Goal: Feedback & Contribution: Leave review/rating

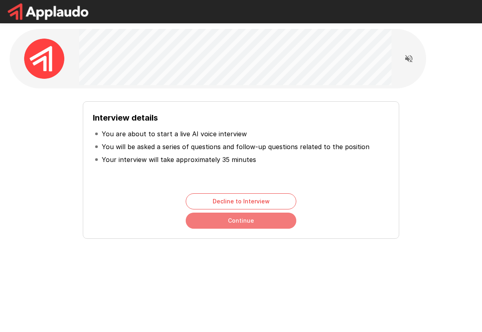
click at [233, 222] on button "Continue" at bounding box center [241, 221] width 111 height 16
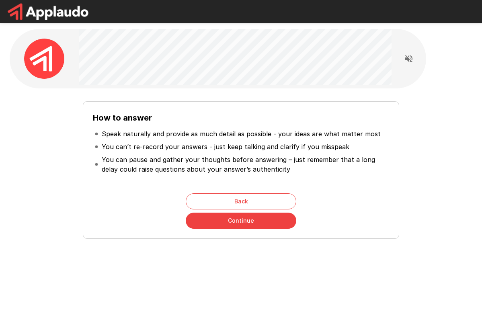
click at [240, 223] on button "Continue" at bounding box center [241, 221] width 111 height 16
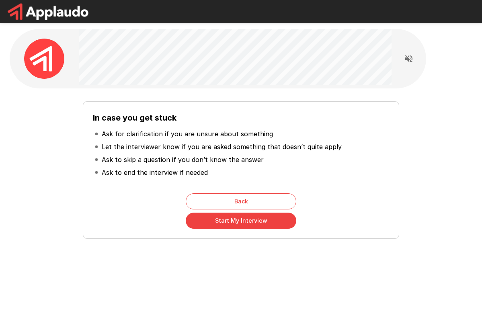
click at [215, 223] on button "Start My Interview" at bounding box center [241, 221] width 111 height 16
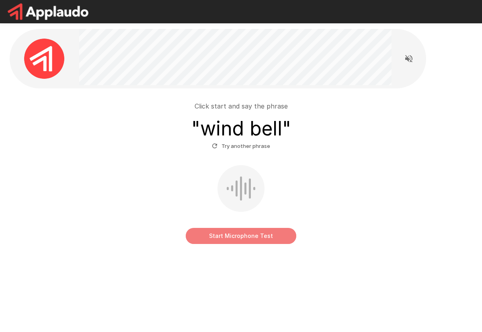
click at [237, 238] on button "Start Microphone Test" at bounding box center [241, 236] width 111 height 16
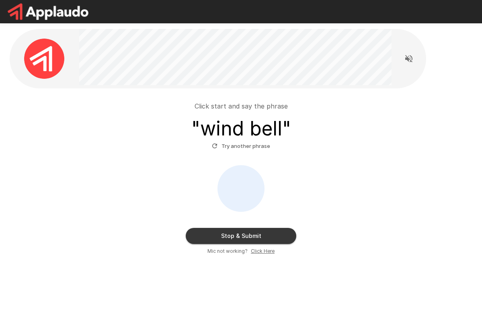
click at [208, 234] on button "Stop & Submit" at bounding box center [241, 236] width 111 height 16
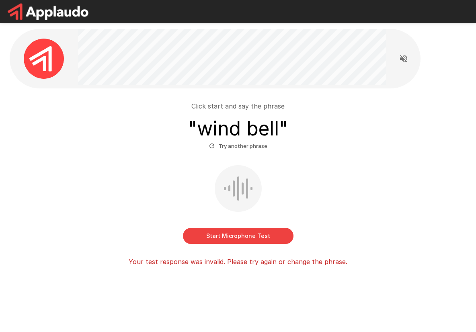
click at [223, 147] on button "Try another phrase" at bounding box center [238, 146] width 62 height 12
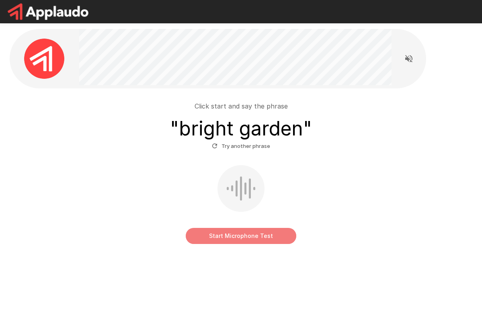
click at [219, 233] on button "Start Microphone Test" at bounding box center [241, 236] width 111 height 16
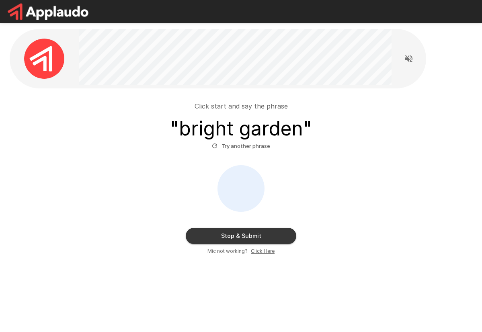
click at [217, 233] on button "Stop & Submit" at bounding box center [241, 236] width 111 height 16
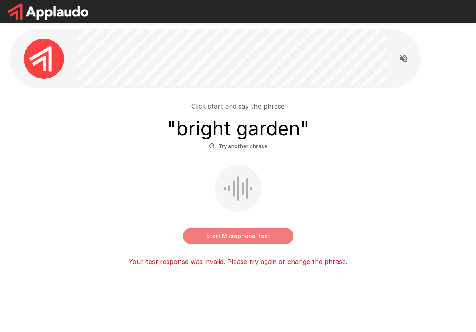
click at [232, 237] on button "Start Microphone Test" at bounding box center [238, 236] width 111 height 16
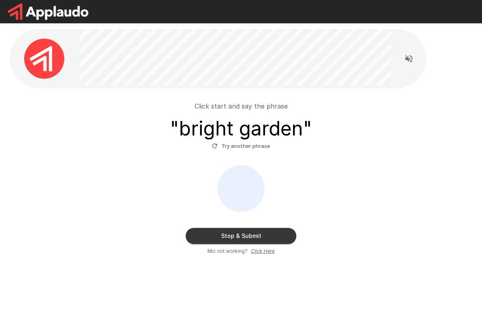
click at [237, 234] on button "Stop & Submit" at bounding box center [241, 236] width 111 height 16
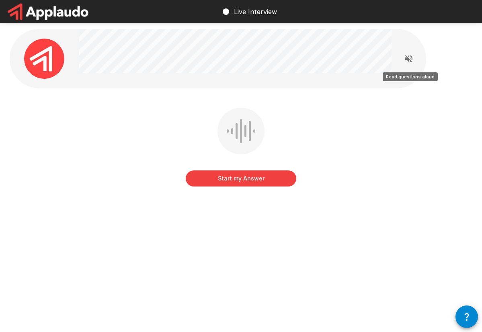
drag, startPoint x: 410, startPoint y: 60, endPoint x: 395, endPoint y: 78, distance: 23.8
click at [410, 60] on icon "Read questions aloud" at bounding box center [409, 58] width 7 height 7
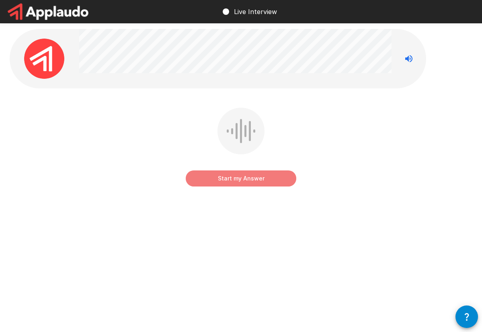
click at [233, 181] on button "Start my Answer" at bounding box center [241, 179] width 111 height 16
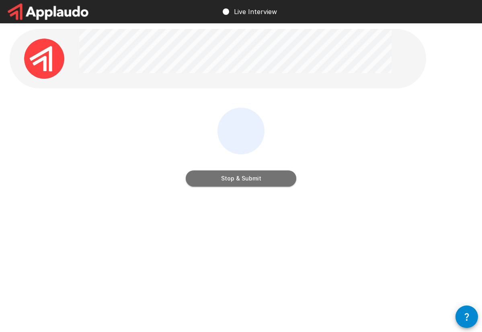
click at [241, 184] on button "Stop & Submit" at bounding box center [241, 179] width 111 height 16
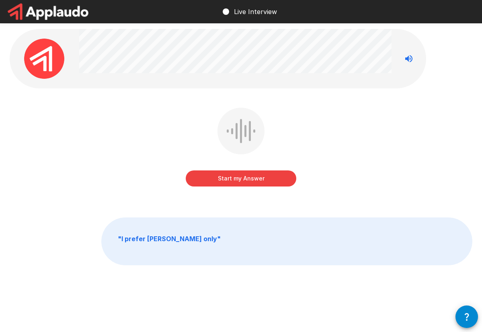
click at [235, 179] on button "Start my Answer" at bounding box center [241, 179] width 111 height 16
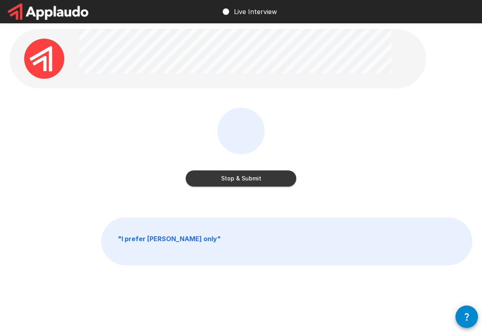
click at [229, 174] on button "Stop & Submit" at bounding box center [241, 179] width 111 height 16
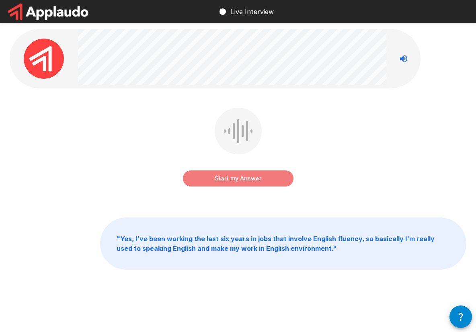
click at [217, 180] on button "Start my Answer" at bounding box center [238, 179] width 111 height 16
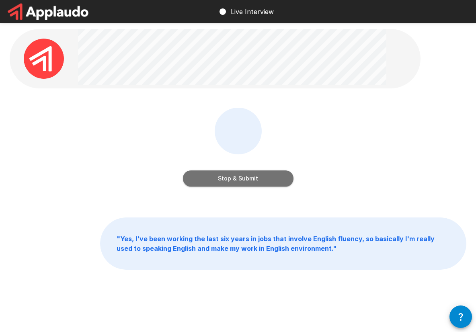
click at [250, 180] on button "Stop & Submit" at bounding box center [238, 179] width 111 height 16
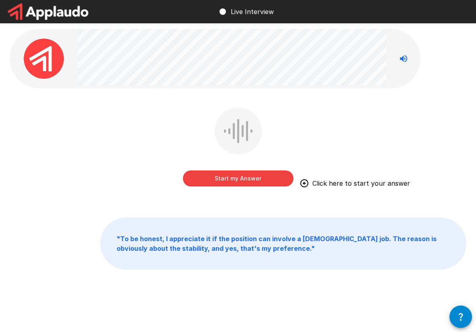
click at [227, 179] on button "Start my Answer" at bounding box center [238, 179] width 111 height 16
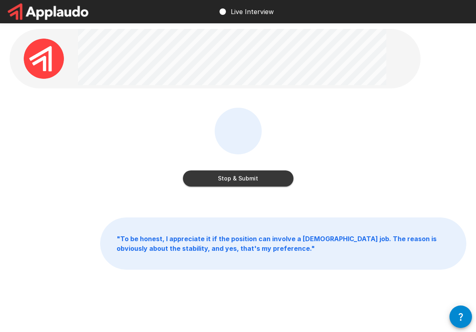
click at [218, 175] on button "Stop & Submit" at bounding box center [238, 179] width 111 height 16
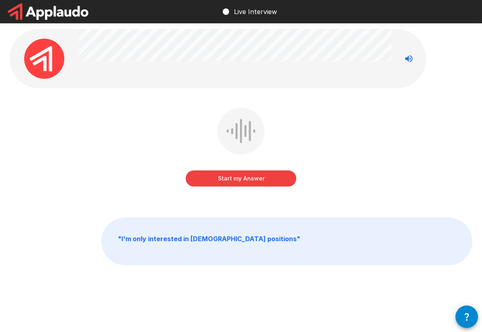
click at [231, 178] on button "Start my Answer" at bounding box center [241, 179] width 111 height 16
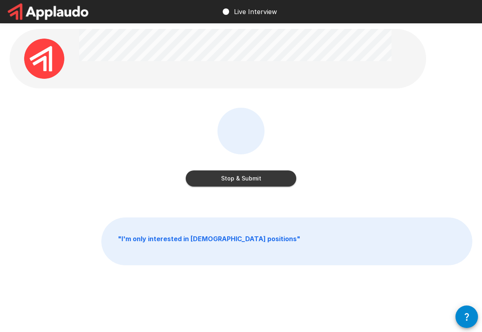
click at [229, 180] on button "Stop & Submit" at bounding box center [241, 179] width 111 height 16
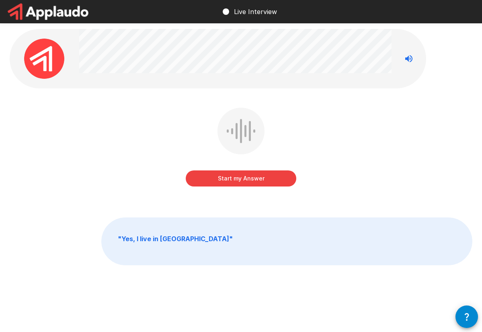
click at [216, 178] on button "Start my Answer" at bounding box center [241, 179] width 111 height 16
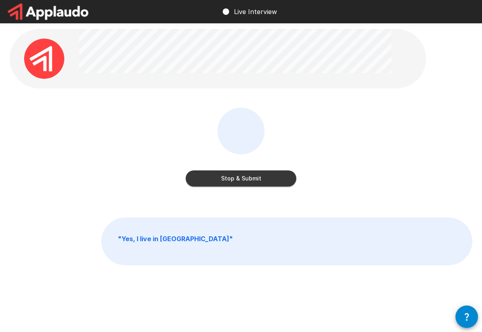
click at [227, 177] on button "Stop & Submit" at bounding box center [241, 179] width 111 height 16
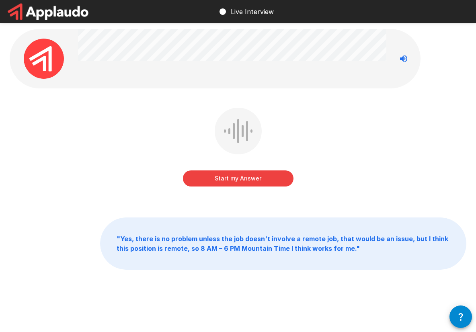
click at [220, 177] on button "Start my Answer" at bounding box center [238, 179] width 111 height 16
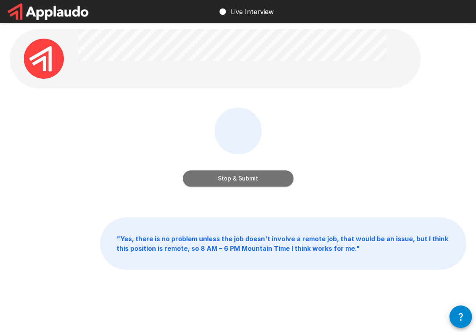
click at [212, 180] on button "Stop & Submit" at bounding box center [238, 179] width 111 height 16
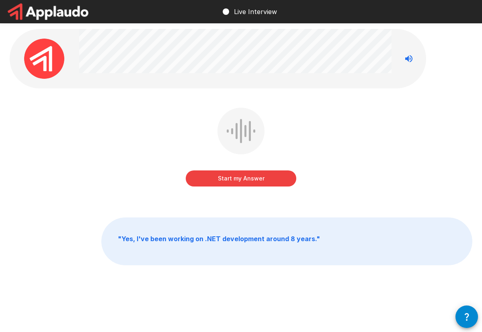
click at [217, 179] on button "Start my Answer" at bounding box center [241, 179] width 111 height 16
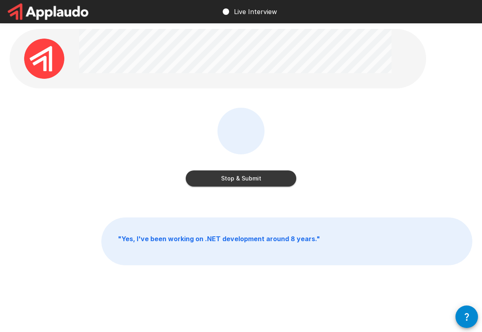
click at [223, 181] on button "Stop & Submit" at bounding box center [241, 179] width 111 height 16
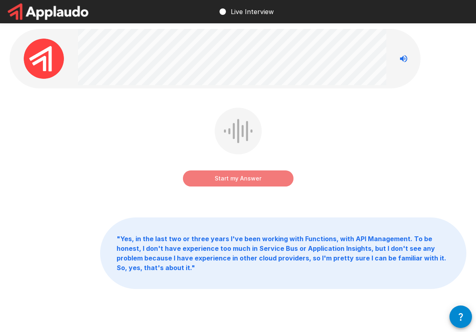
click at [230, 176] on button "Start my Answer" at bounding box center [238, 179] width 111 height 16
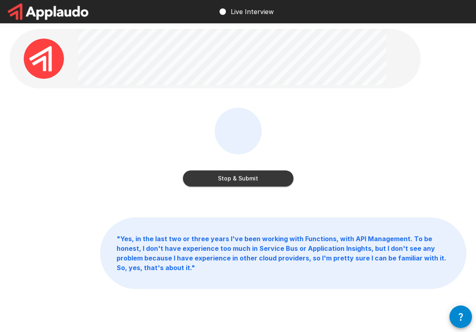
click at [246, 179] on button "Stop & Submit" at bounding box center [238, 179] width 111 height 16
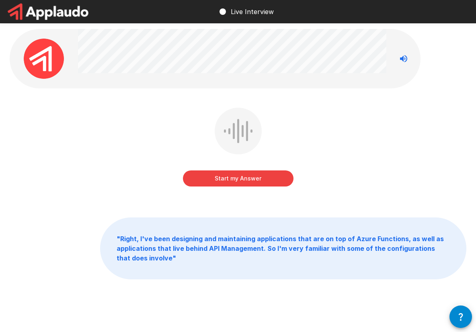
click at [205, 179] on button "Start my Answer" at bounding box center [238, 179] width 111 height 16
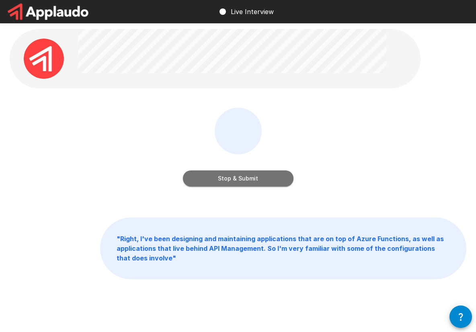
click at [218, 176] on button "Stop & Submit" at bounding box center [238, 179] width 111 height 16
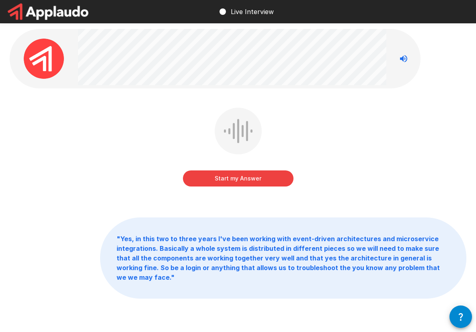
click at [239, 178] on button "Start my Answer" at bounding box center [238, 179] width 111 height 16
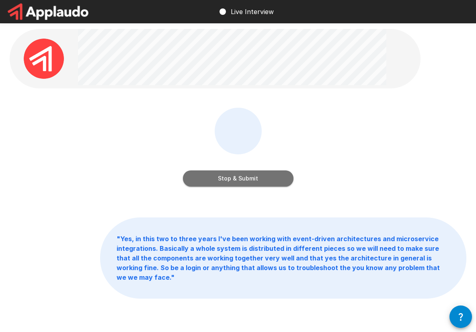
click at [222, 177] on button "Stop & Submit" at bounding box center [238, 179] width 111 height 16
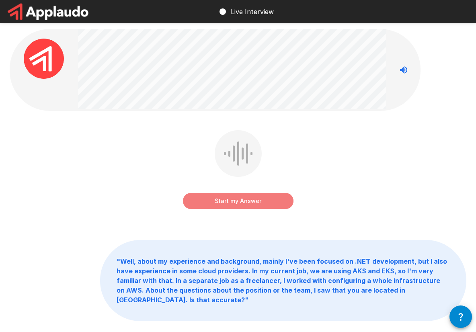
click at [255, 200] on button "Start my Answer" at bounding box center [238, 201] width 111 height 16
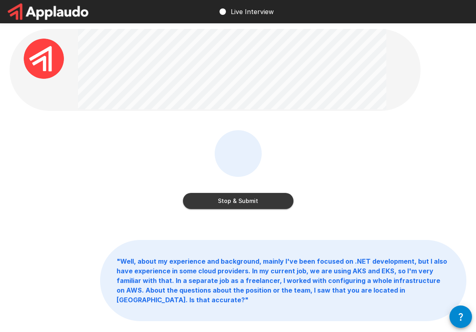
click at [254, 200] on button "Stop & Submit" at bounding box center [238, 201] width 111 height 16
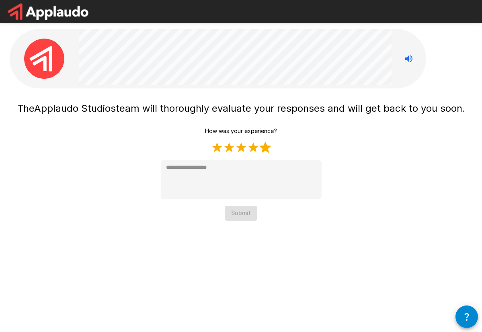
click at [267, 148] on label "5 Stars" at bounding box center [266, 148] width 12 height 12
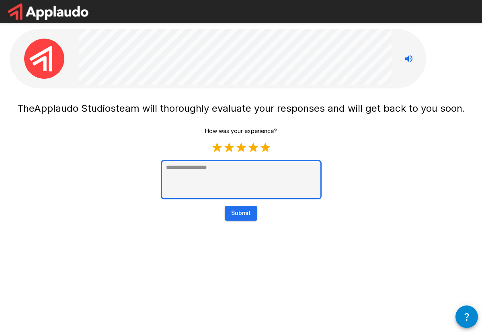
click at [230, 177] on textarea at bounding box center [241, 179] width 161 height 39
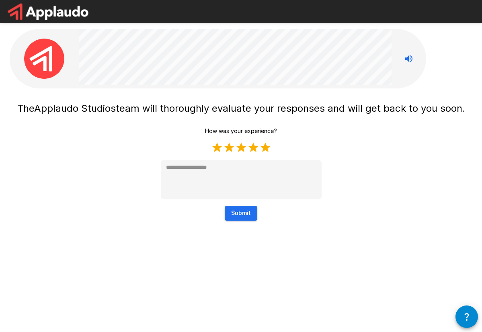
type textarea "*"
click at [240, 213] on button "Submit" at bounding box center [241, 213] width 33 height 15
